Goal: Use online tool/utility: Utilize a website feature to perform a specific function

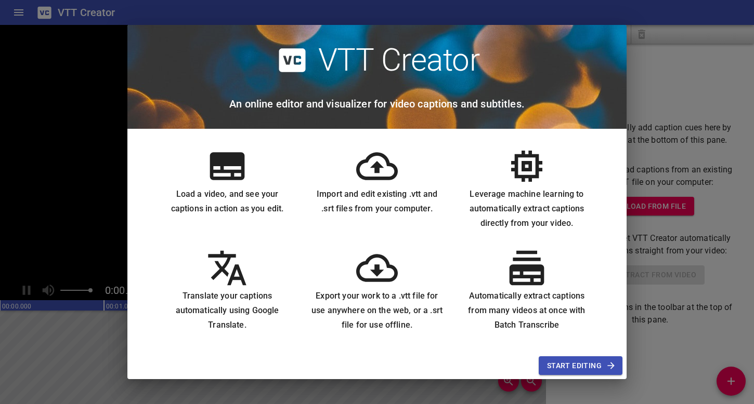
click at [568, 365] on span "Start Editing" at bounding box center [580, 366] width 67 height 13
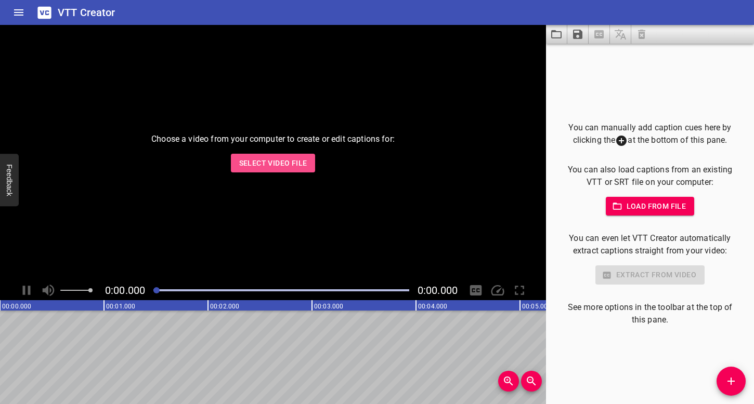
click at [269, 163] on span "Select Video File" at bounding box center [273, 163] width 68 height 13
click at [12, 9] on button "Home" at bounding box center [18, 12] width 25 height 25
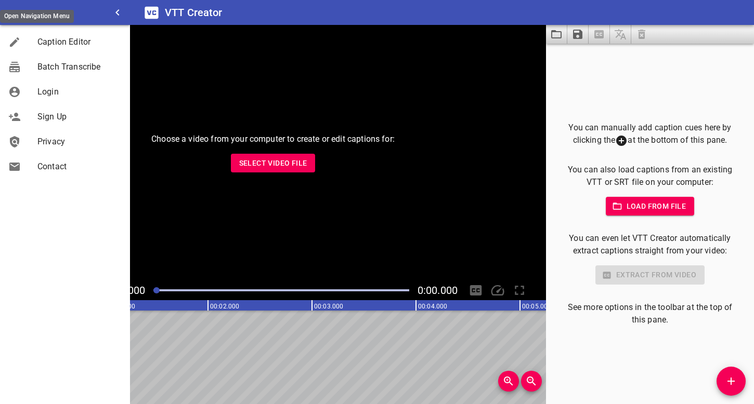
click at [144, 11] on icon at bounding box center [151, 12] width 14 height 12
click at [73, 36] on span "Caption Editor" at bounding box center [79, 42] width 84 height 12
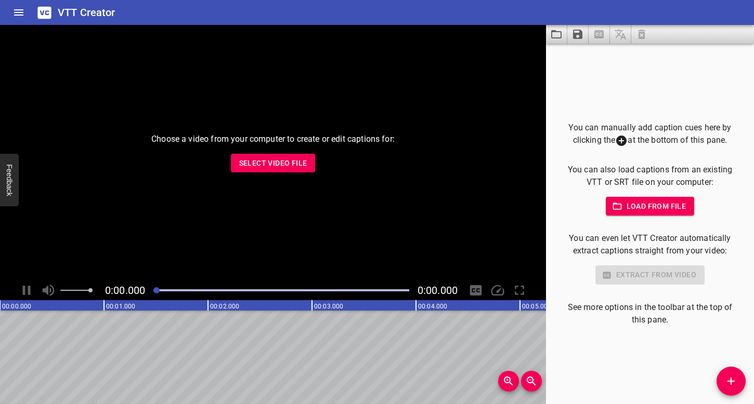
click at [18, 6] on icon "Home" at bounding box center [18, 12] width 12 height 12
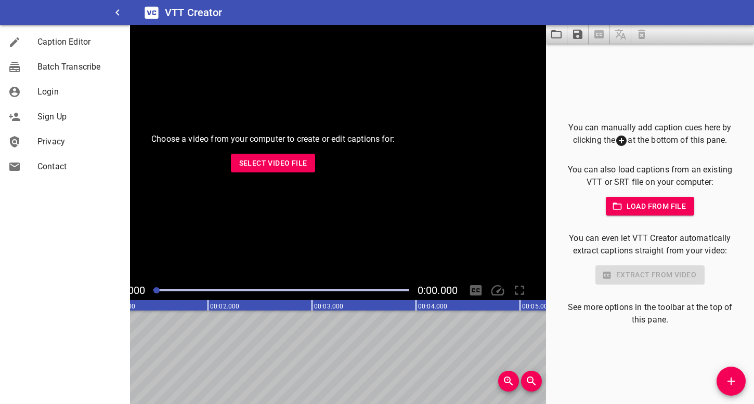
click at [637, 182] on p "You can also load captions from an existing VTT or SRT file on your computer:" at bounding box center [649, 176] width 175 height 25
click at [619, 147] on div "You can manually add caption cues here by clicking the at the bottom of this pa…" at bounding box center [649, 224] width 175 height 205
click at [734, 389] on button "Add Cue" at bounding box center [730, 381] width 29 height 29
